Goal: Task Accomplishment & Management: Use online tool/utility

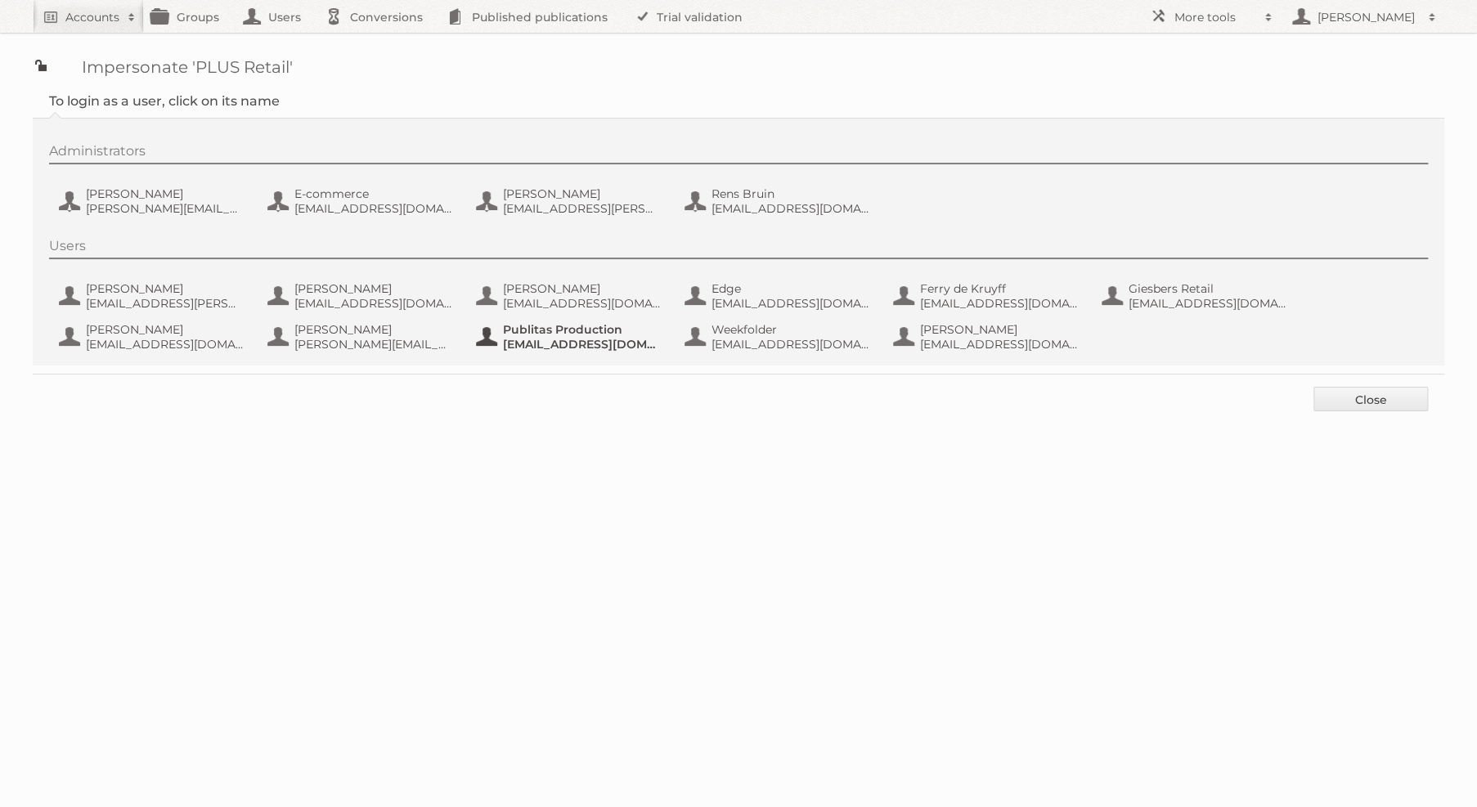
type button "74199"
click at [52, 27] on link "Accounts" at bounding box center [88, 16] width 111 height 33
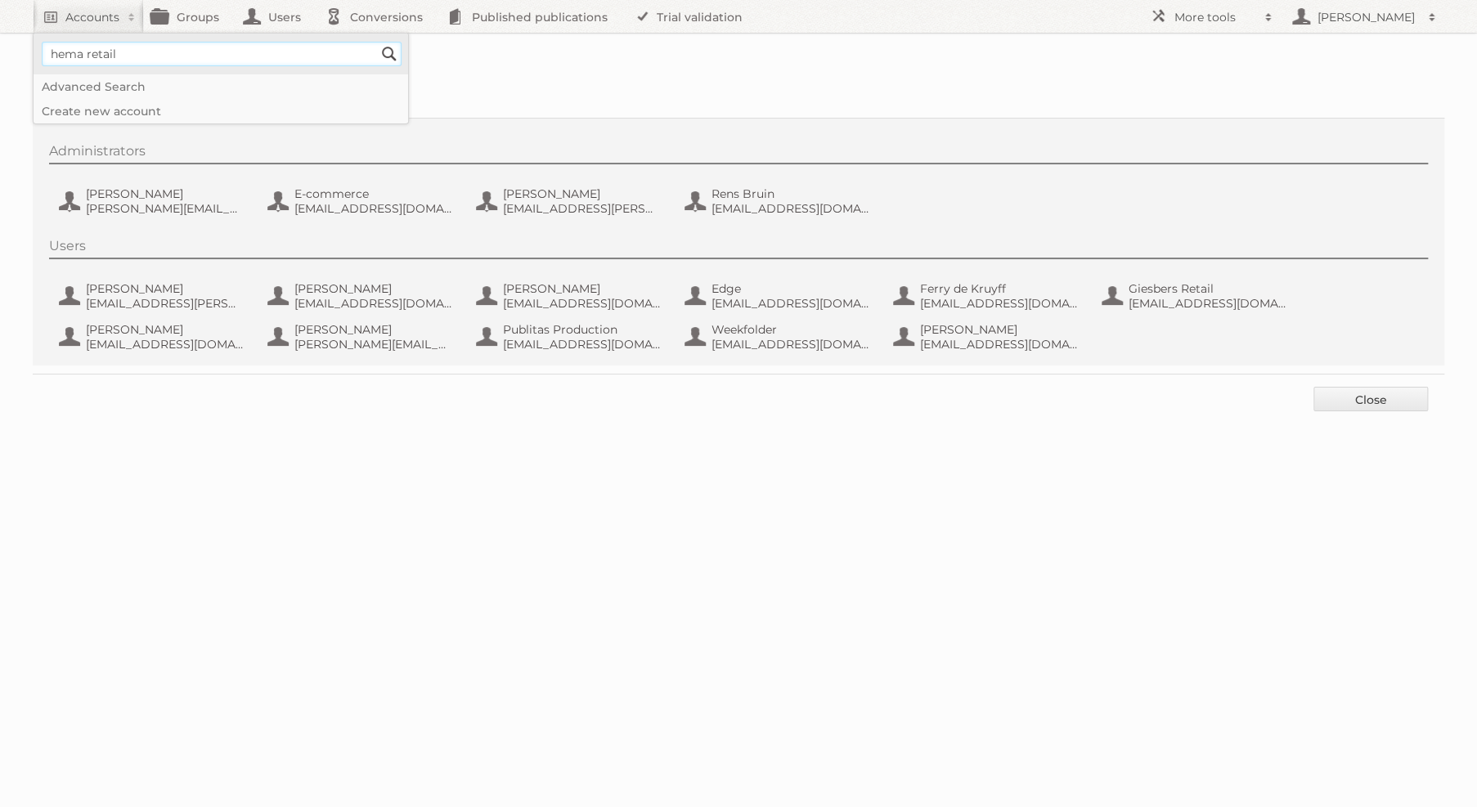
type input"] "hema retail"
click at [377, 42] on input "Search" at bounding box center [389, 54] width 25 height 25
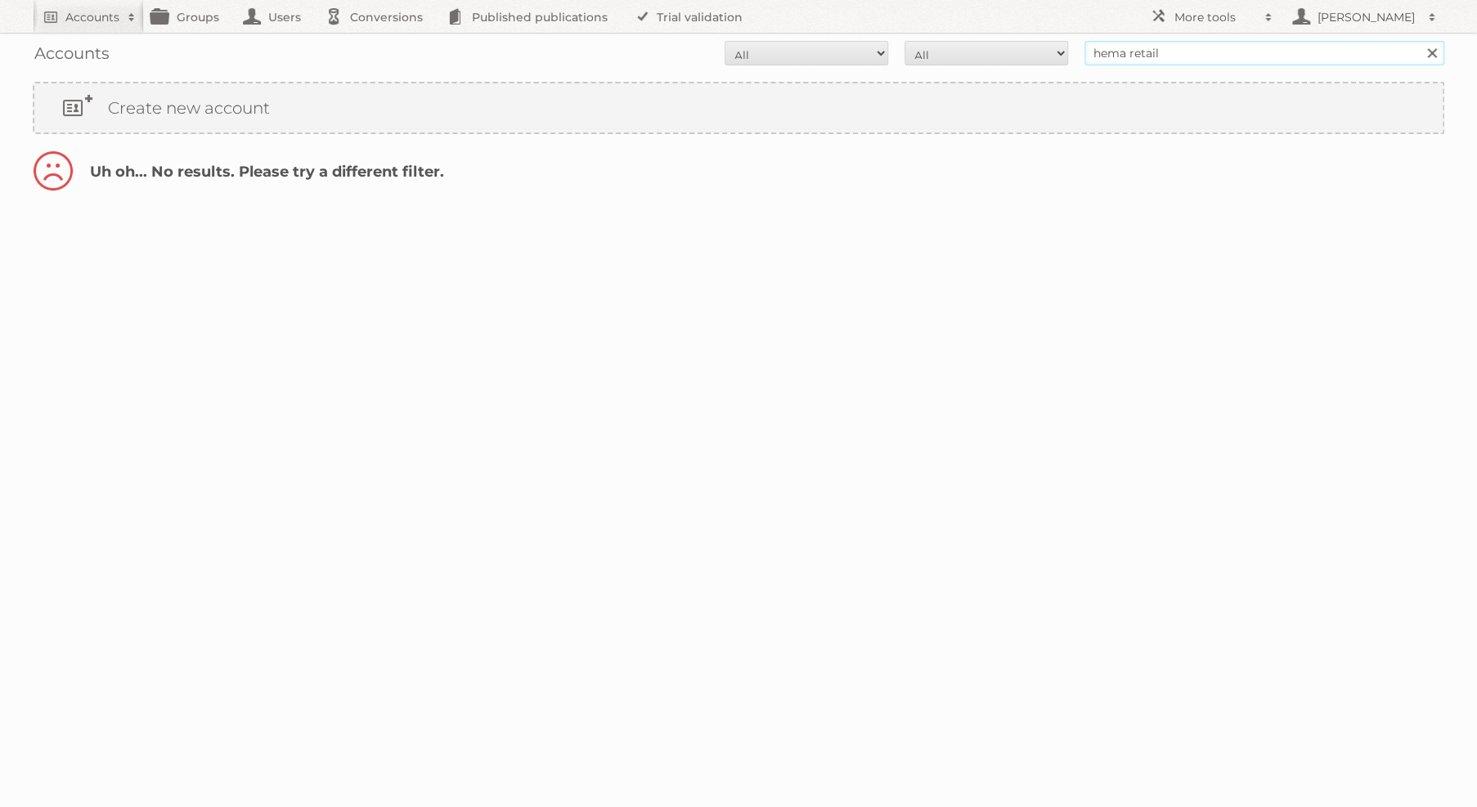
click at [1171, 47] on input "hema retail" at bounding box center [1265, 53] width 360 height 25
type input "hema"
click at [1419, 41] on input "Search" at bounding box center [1431, 53] width 25 height 25
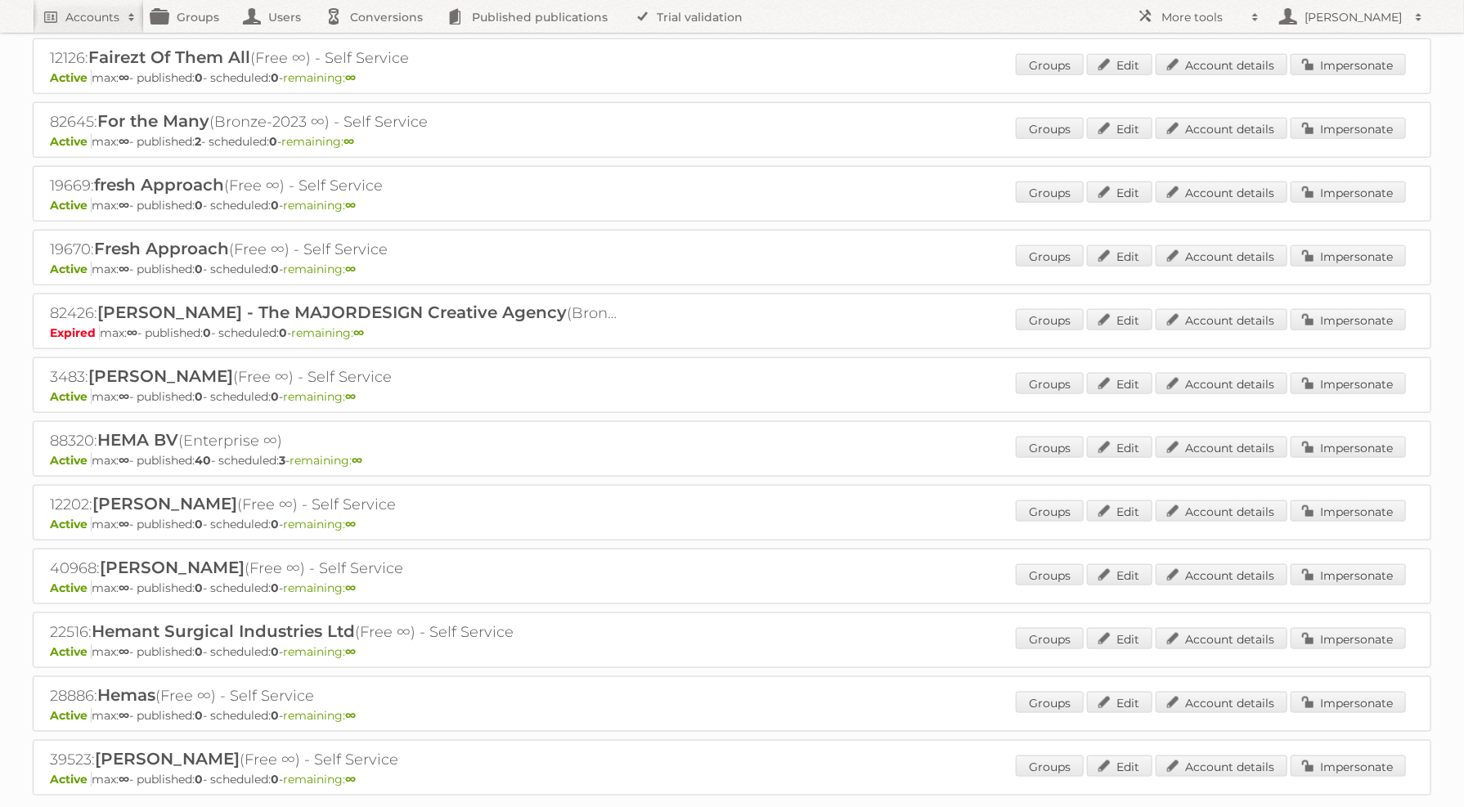
scroll to position [1011, 0]
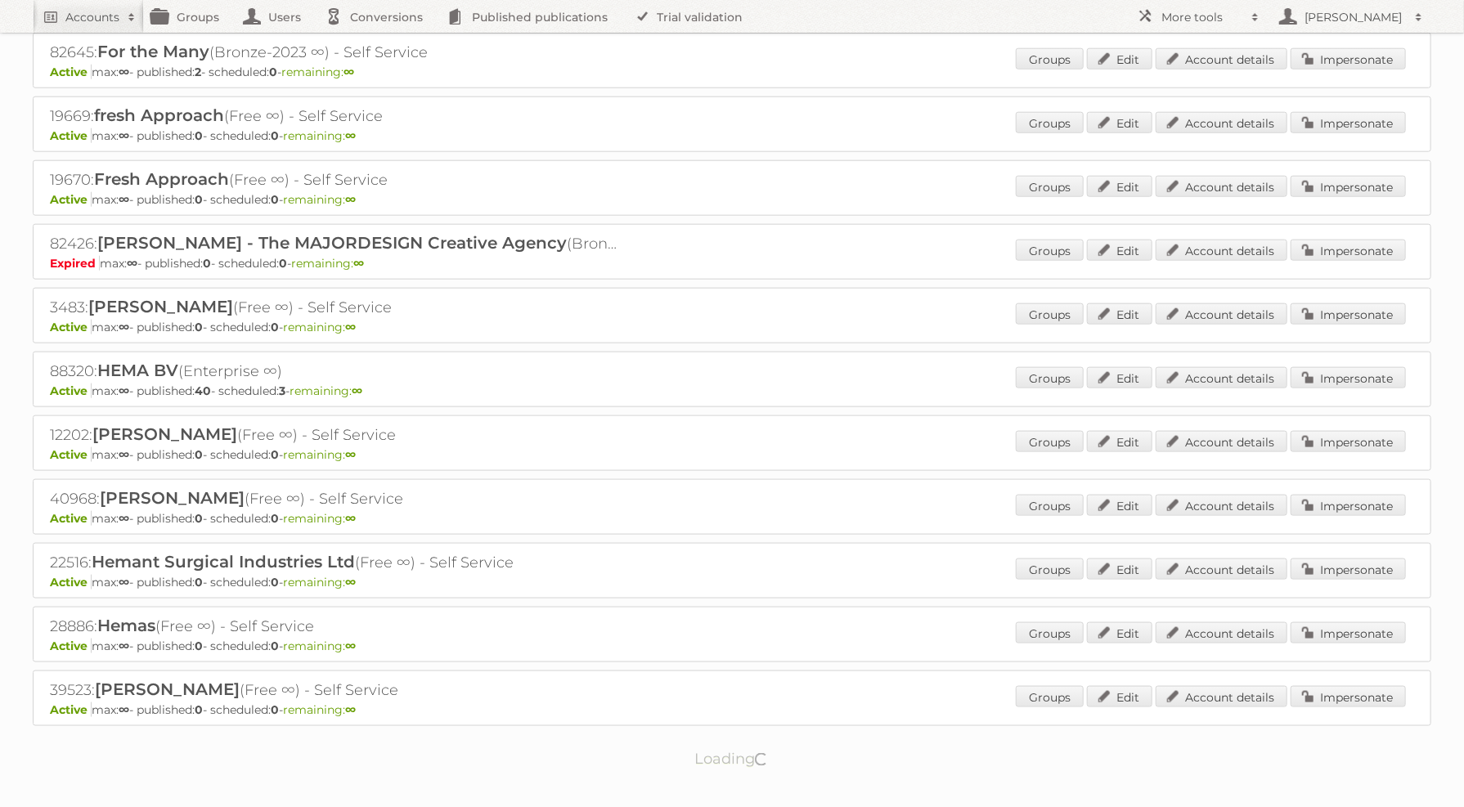
click at [1372, 367] on div "Groups Edit Account details Impersonate" at bounding box center [1211, 379] width 390 height 25
click at [1372, 367] on link "Impersonate" at bounding box center [1348, 377] width 115 height 21
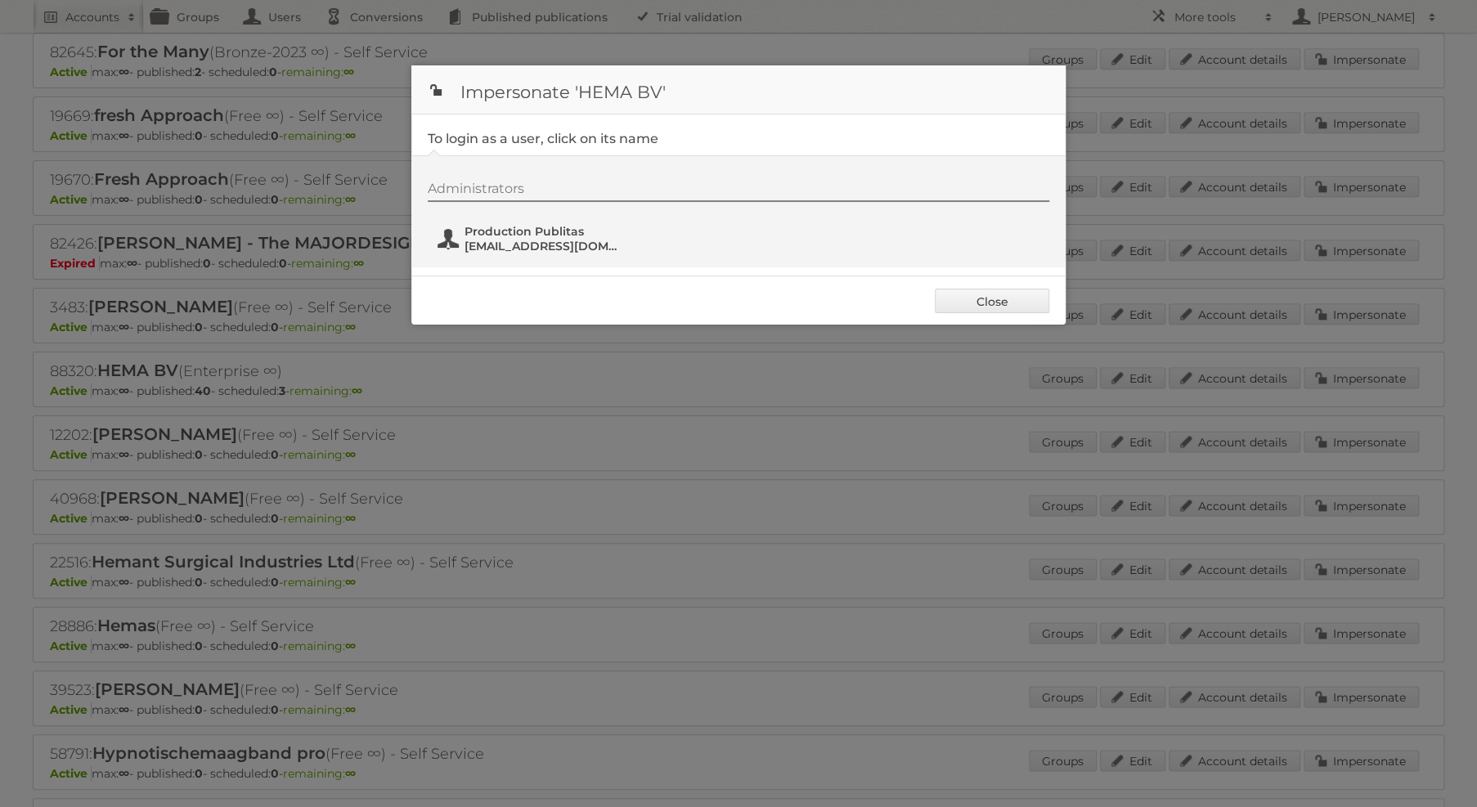
click at [561, 233] on span "Production Publitas" at bounding box center [544, 231] width 159 height 15
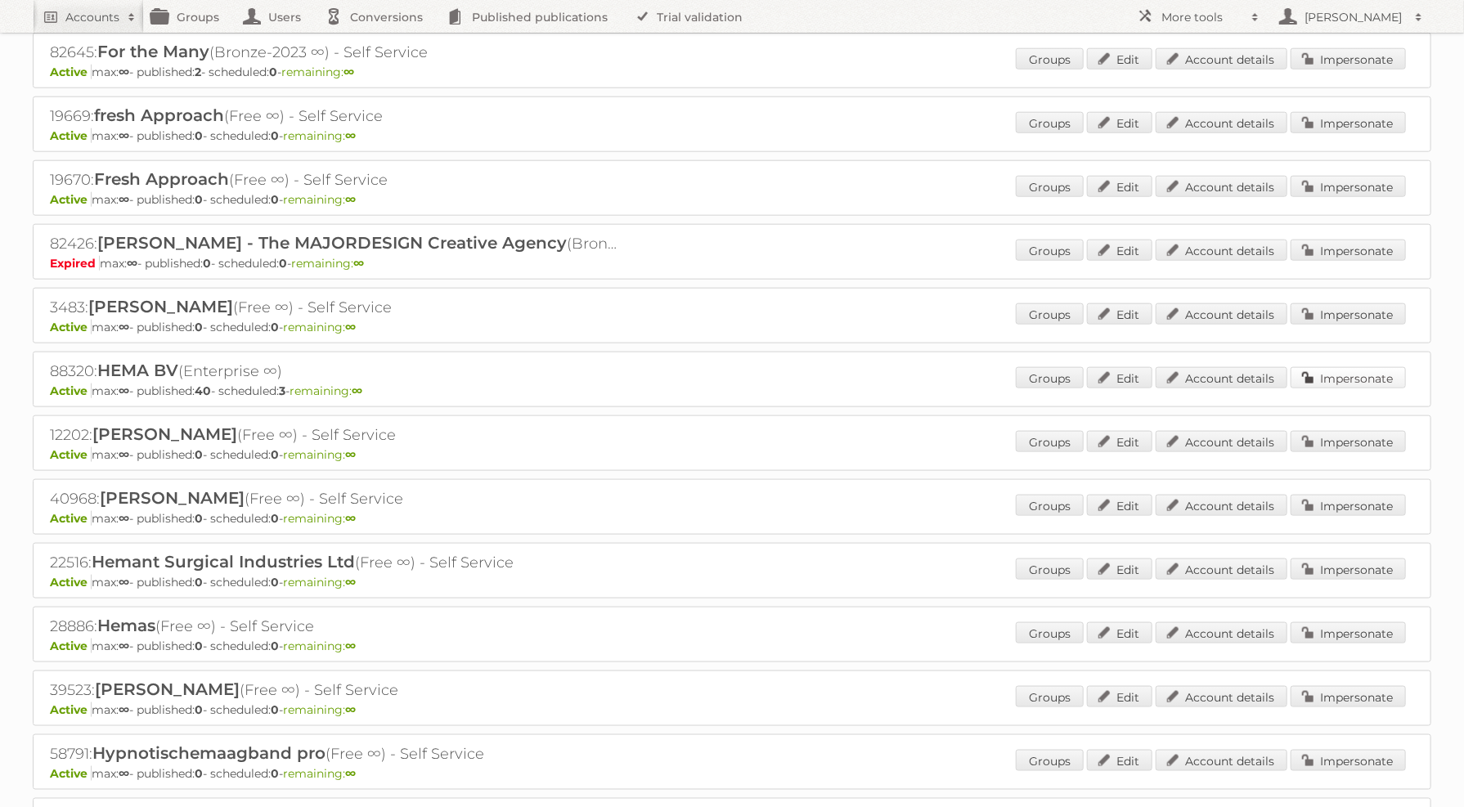
click at [1320, 367] on link "Impersonate" at bounding box center [1348, 377] width 115 height 21
click at [1342, 367] on link "Impersonate" at bounding box center [1348, 377] width 115 height 21
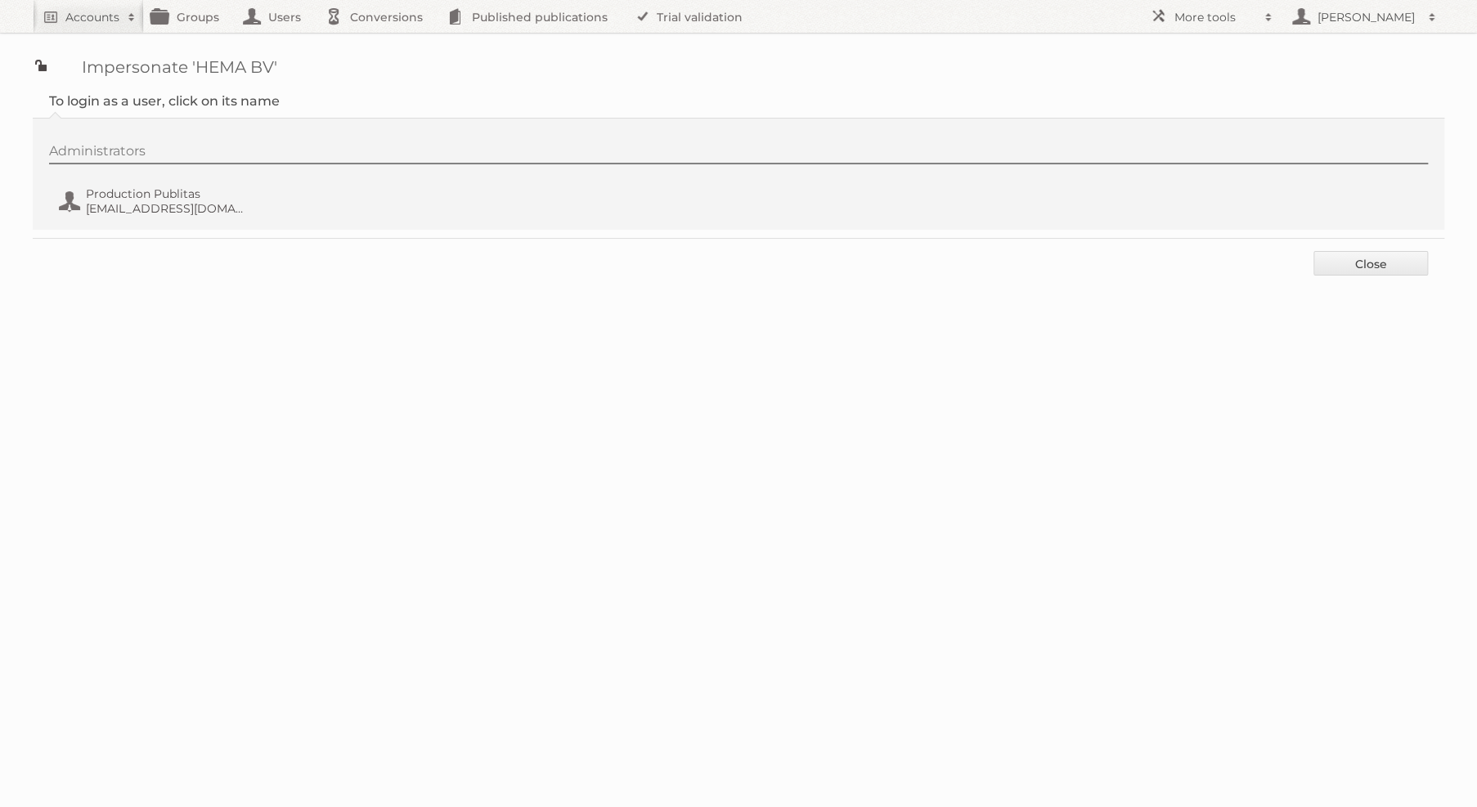
click at [140, 219] on div "Administrators Production Publitas [EMAIL_ADDRESS][DOMAIN_NAME]" at bounding box center [739, 174] width 1412 height 112
click at [140, 209] on span "[EMAIL_ADDRESS][DOMAIN_NAME]" at bounding box center [165, 208] width 159 height 15
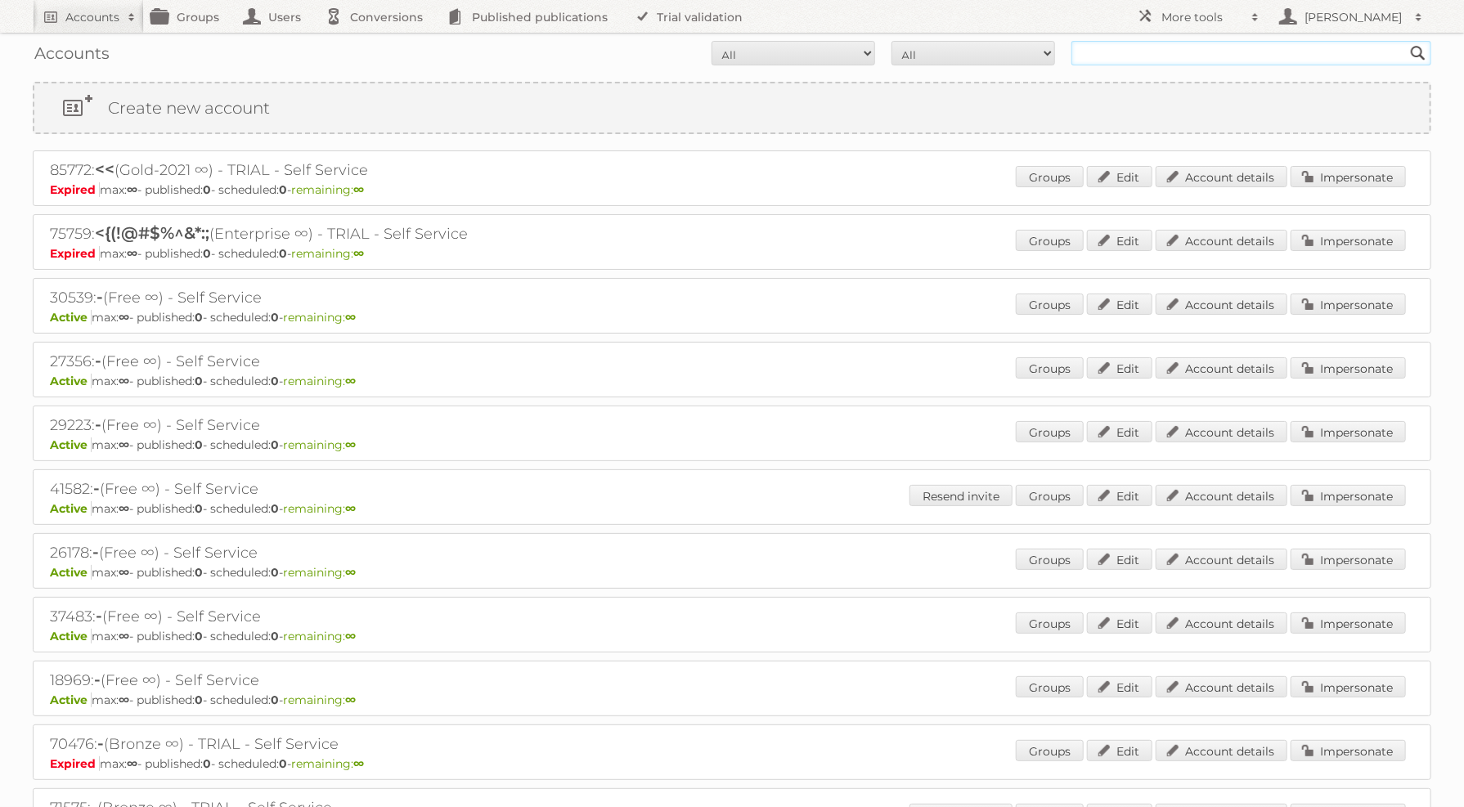
click at [1244, 60] on input "text" at bounding box center [1252, 53] width 360 height 25
type input "plus retail"
click at [1406, 41] on input "Search" at bounding box center [1418, 53] width 25 height 25
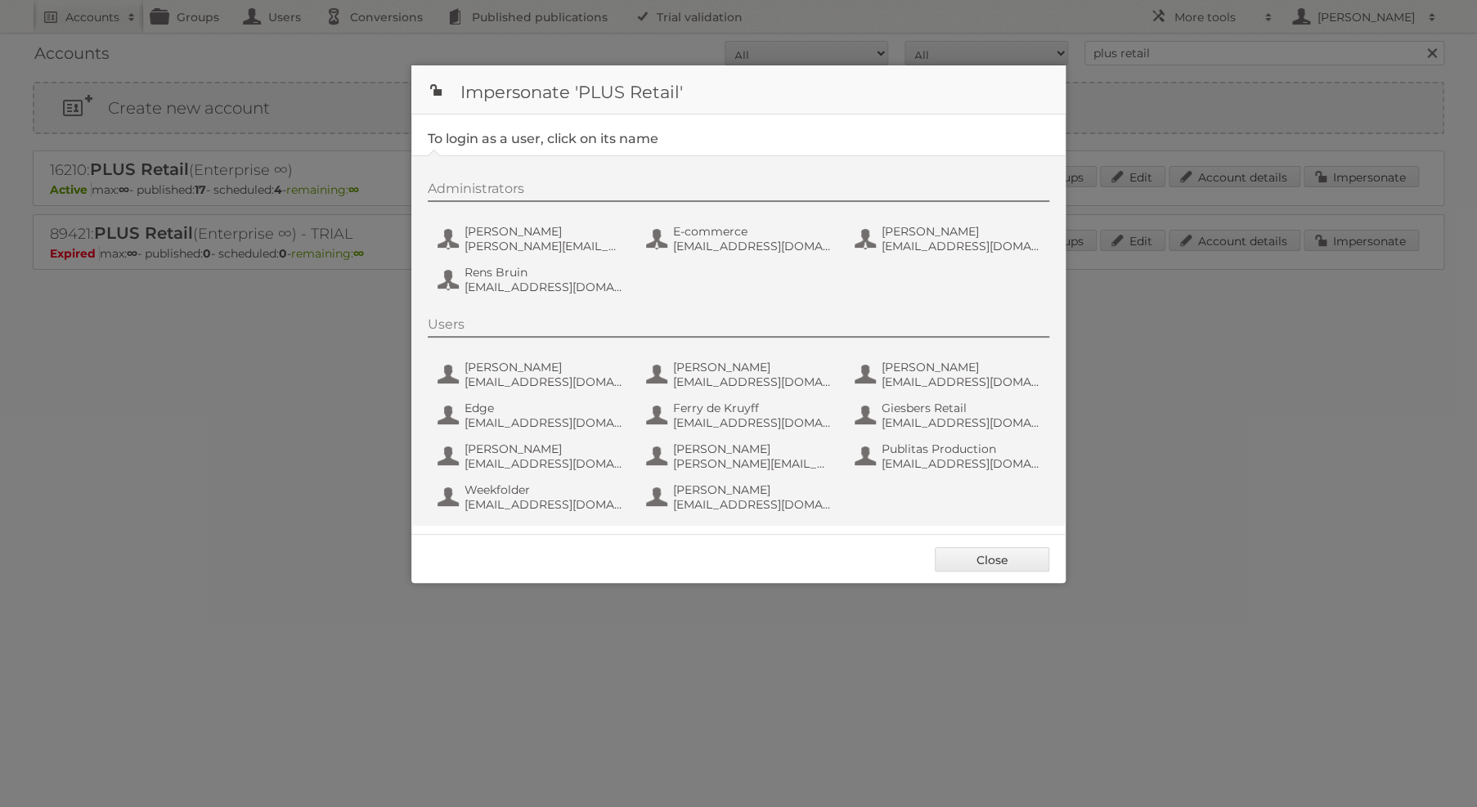
click at [940, 474] on div "Users Andries Siemonsma andries.siemonsma@digitalsurvivalcompany.com Barbara va…" at bounding box center [747, 417] width 638 height 201
click at [941, 458] on span "fs+coop@publitas.com" at bounding box center [961, 463] width 159 height 15
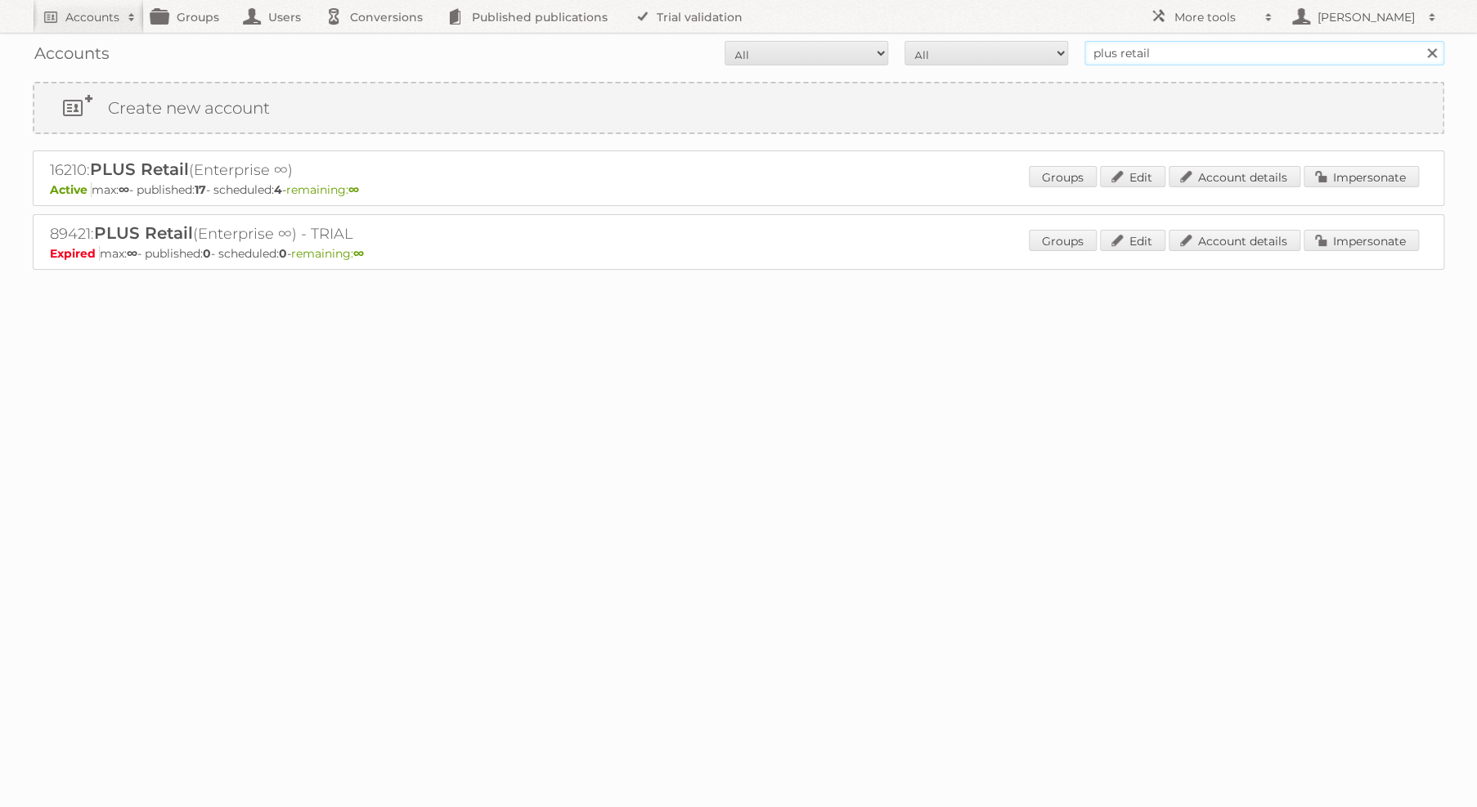
click at [1140, 53] on input "plus retail" at bounding box center [1265, 53] width 360 height 25
type input "hema bv"
click at [1419, 41] on input "Search" at bounding box center [1431, 53] width 25 height 25
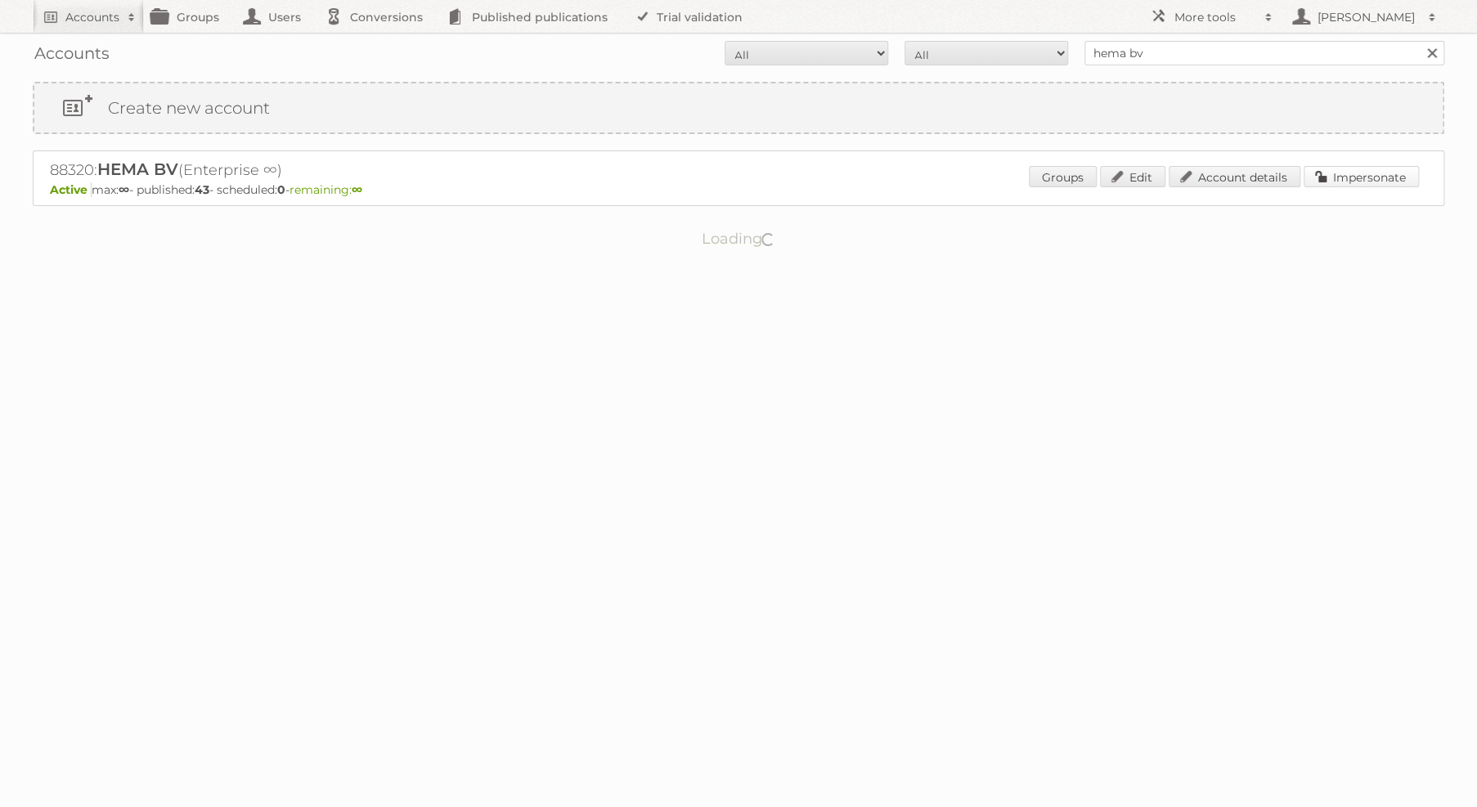
click at [1348, 173] on link "Impersonate" at bounding box center [1361, 176] width 115 height 21
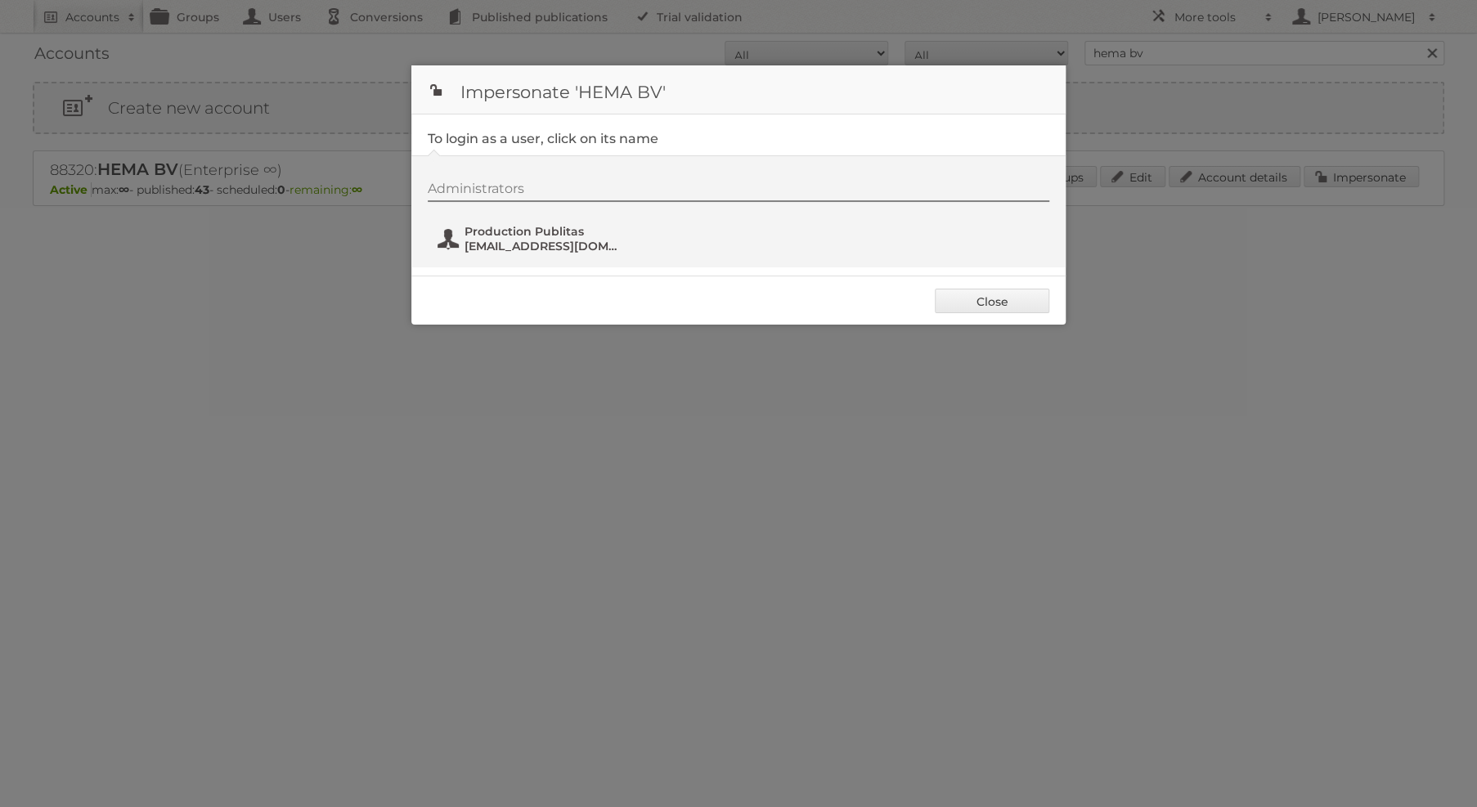
click at [481, 235] on span "Production Publitas" at bounding box center [544, 231] width 159 height 15
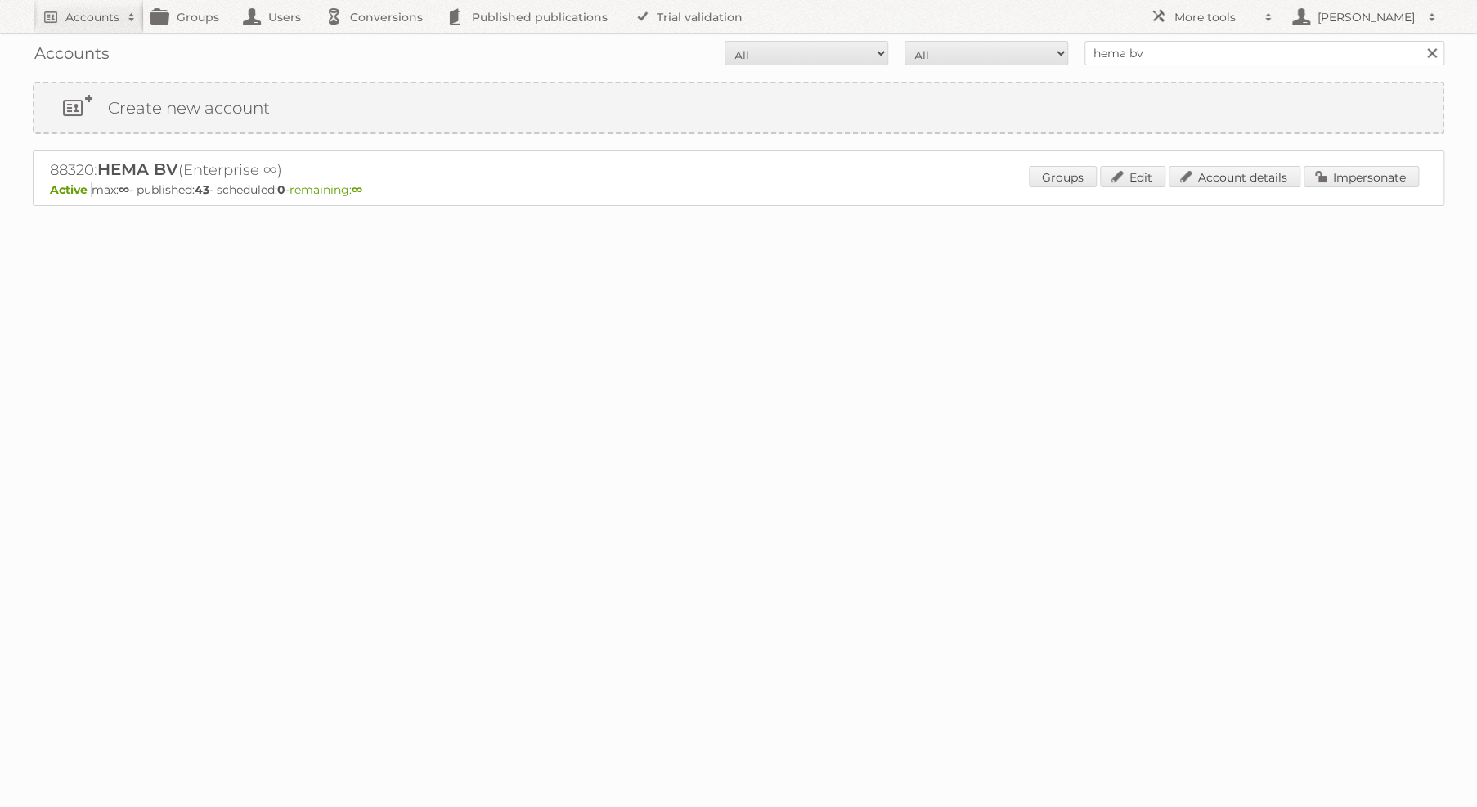
click at [1363, 161] on div "88320: HEMA BV (Enterprise ∞) Active max: ∞ - published: 43 - scheduled: 0 - re…" at bounding box center [739, 179] width 1412 height 56
click at [1362, 186] on div "Groups Edit Account details Impersonate" at bounding box center [1224, 178] width 390 height 25
click at [1362, 175] on link "Impersonate" at bounding box center [1361, 176] width 115 height 21
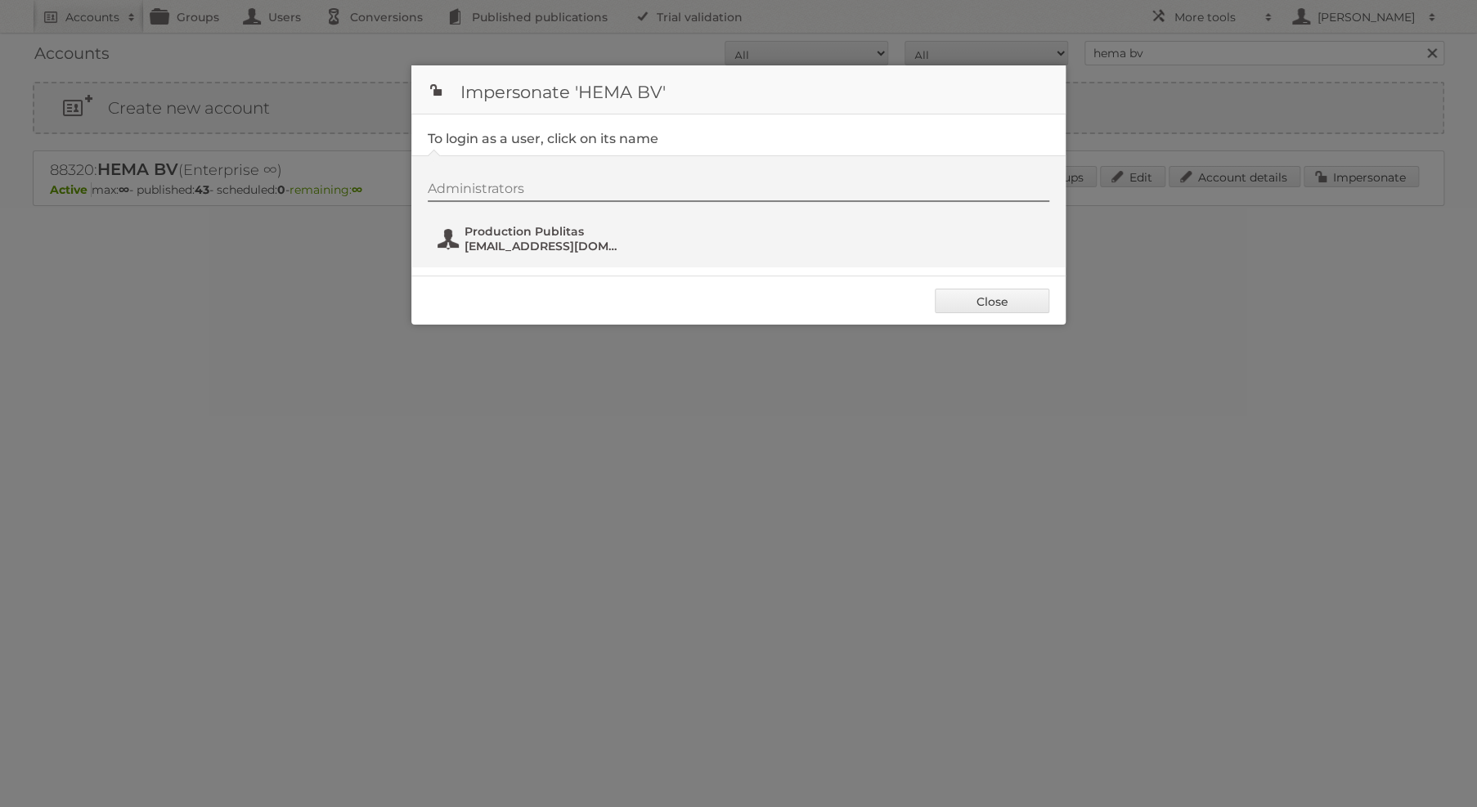
click at [552, 239] on span "[EMAIL_ADDRESS][DOMAIN_NAME]" at bounding box center [544, 246] width 159 height 15
